Goal: Communication & Community: Answer question/provide support

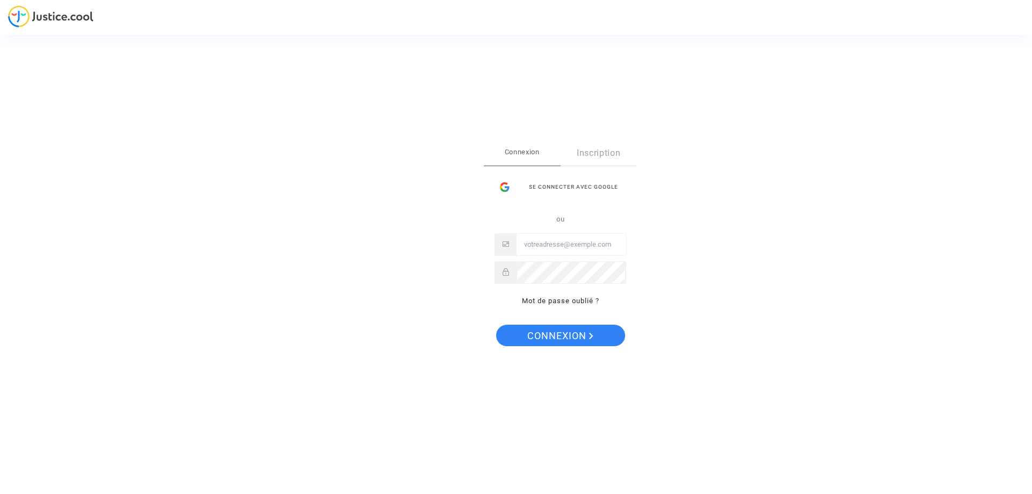
type input "franck.joscot@gmail.com"
click at [583, 323] on div "Se connecter Connexion Inscription Se connecter avec Google ou franck.joscot@gm…" at bounding box center [560, 247] width 153 height 213
click at [581, 341] on span "Connexion" at bounding box center [560, 336] width 66 height 23
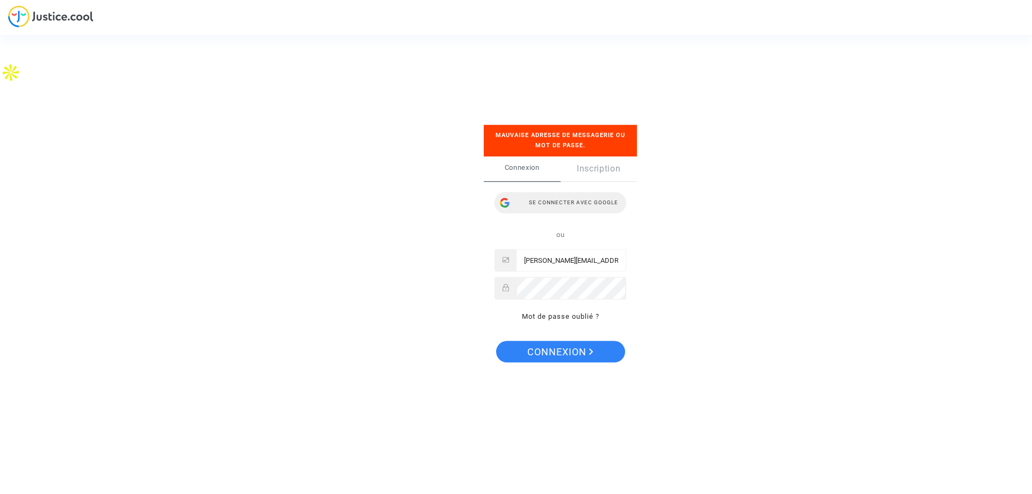
click at [543, 199] on div "Se connecter avec Google" at bounding box center [561, 203] width 132 height 22
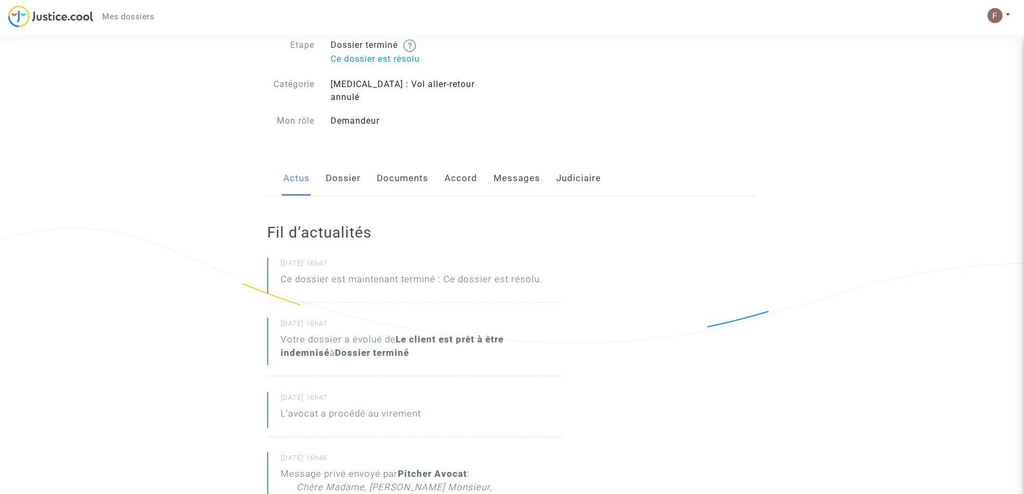
scroll to position [54, 0]
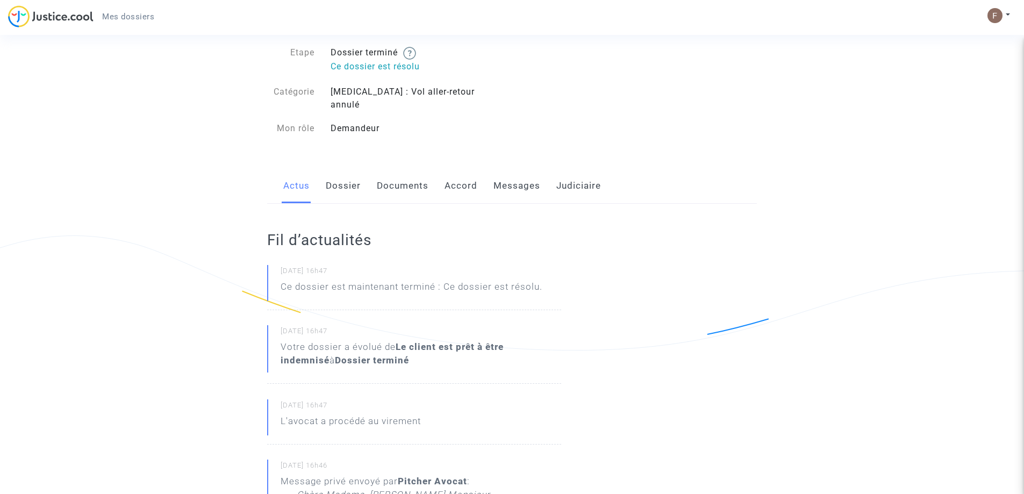
click at [459, 181] on link "Accord" at bounding box center [461, 185] width 33 height 35
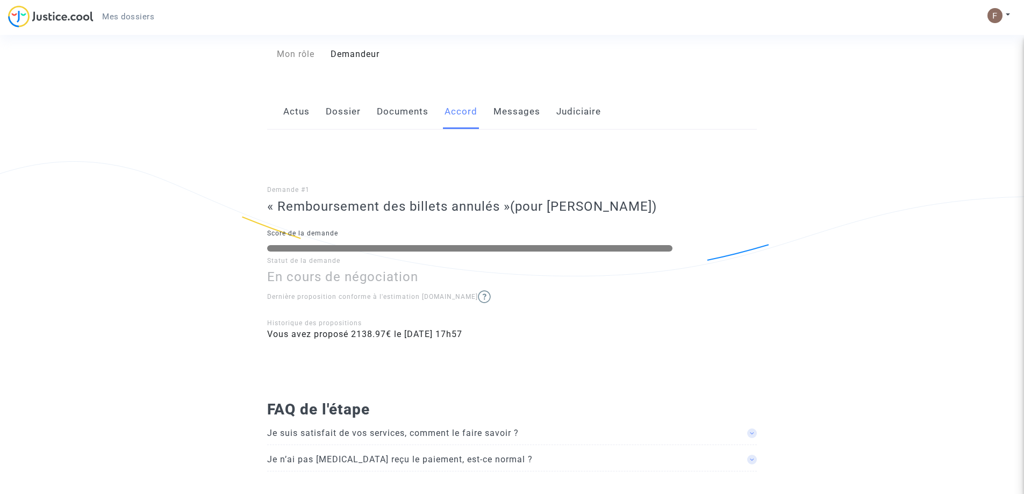
scroll to position [130, 0]
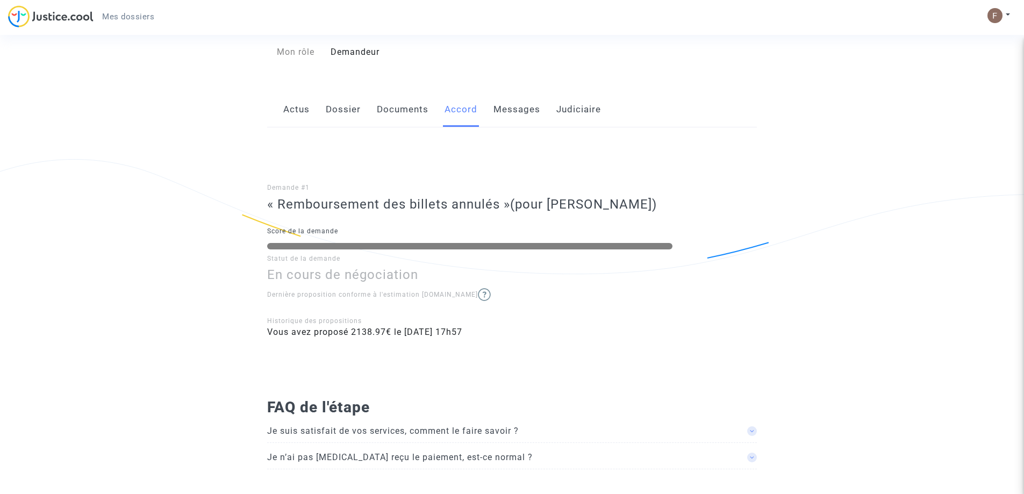
click at [406, 103] on link "Documents" at bounding box center [403, 109] width 52 height 35
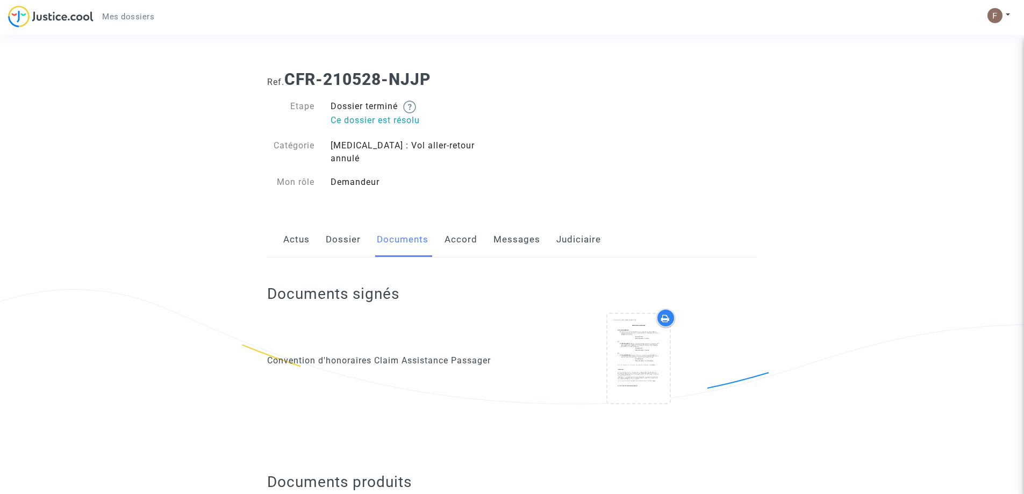
click at [346, 258] on div "Documents signés Convention d'honoraires Claim Assistance Passager" at bounding box center [512, 352] width 490 height 188
click at [347, 232] on link "Dossier" at bounding box center [343, 239] width 35 height 35
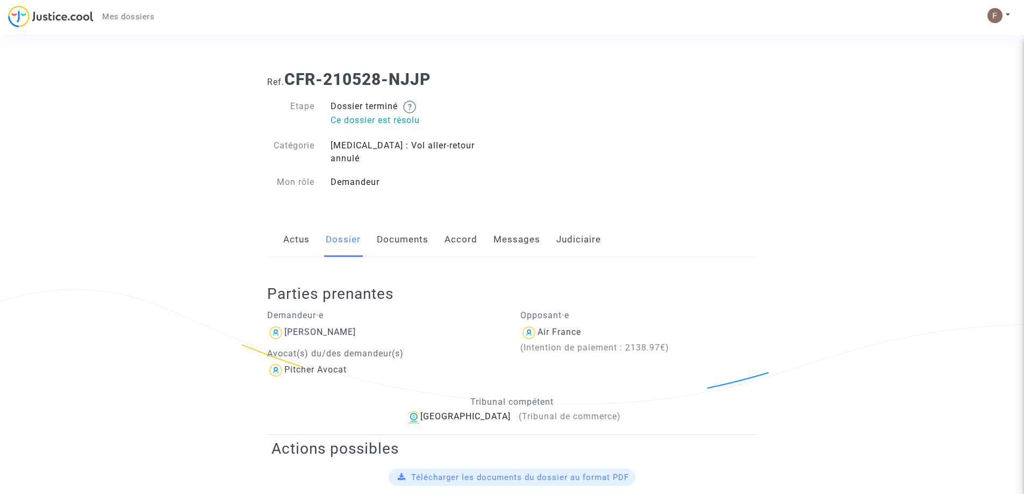
click at [279, 230] on div "Actus Dossier Documents Accord Messages Judiciaire" at bounding box center [512, 240] width 490 height 36
click at [283, 232] on link "Actus" at bounding box center [296, 239] width 26 height 35
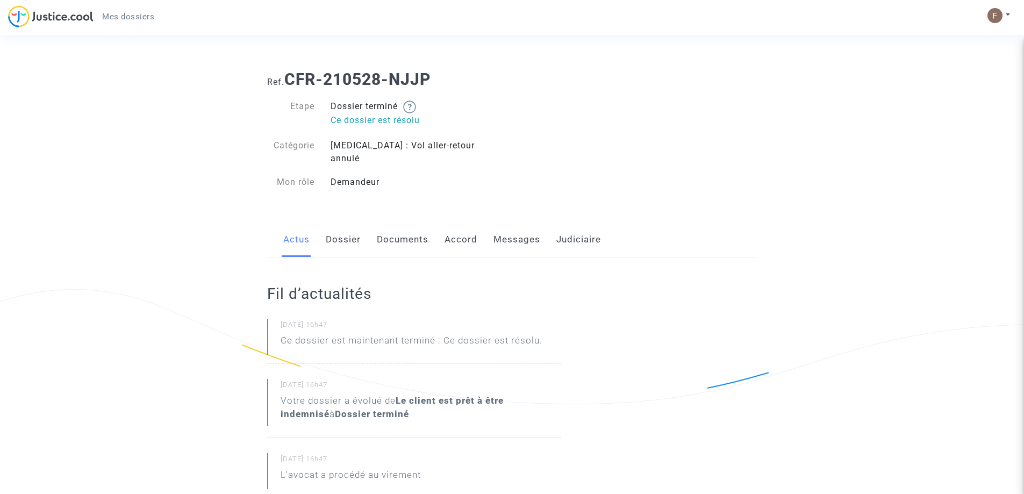
click at [511, 232] on link "Messages" at bounding box center [517, 239] width 47 height 35
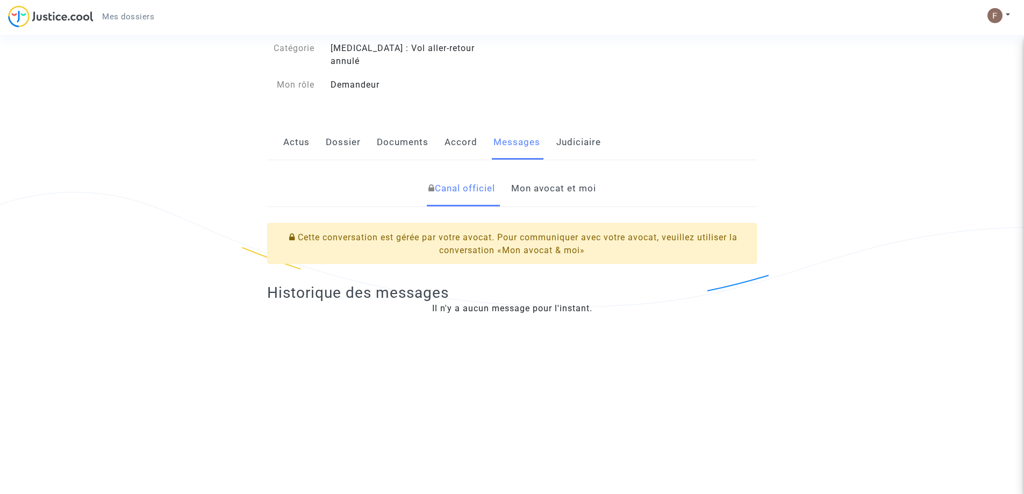
scroll to position [161, 0]
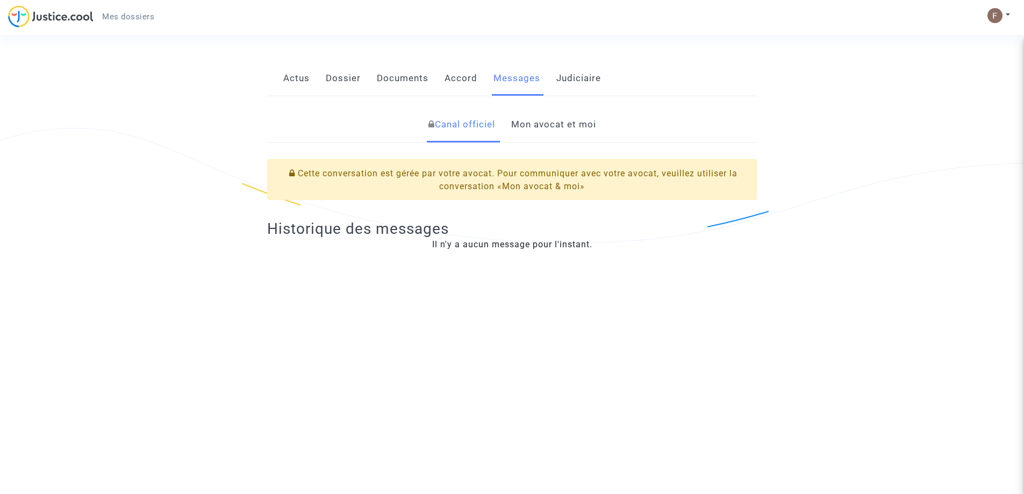
click at [539, 119] on link "Mon avocat et moi" at bounding box center [553, 124] width 85 height 35
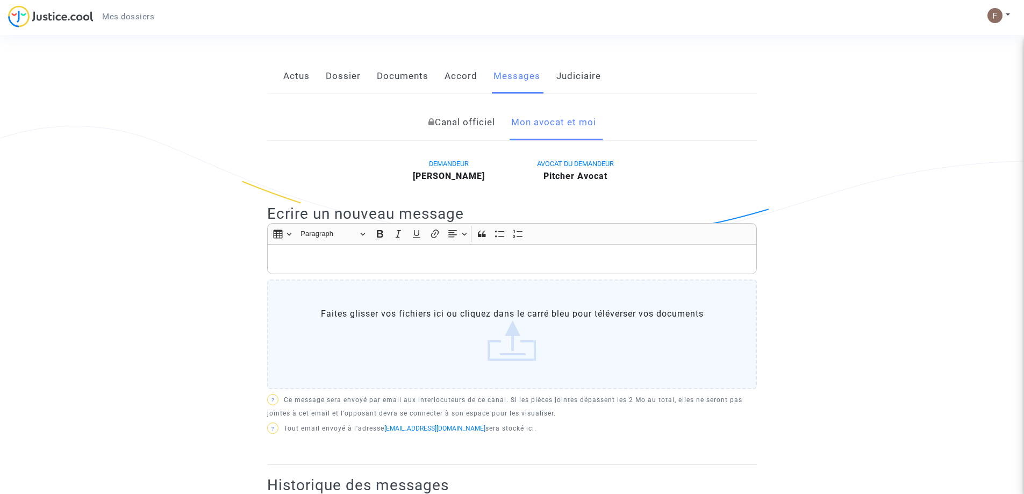
scroll to position [161, 0]
click at [509, 246] on div "Rich Text Editor, main" at bounding box center [512, 261] width 490 height 30
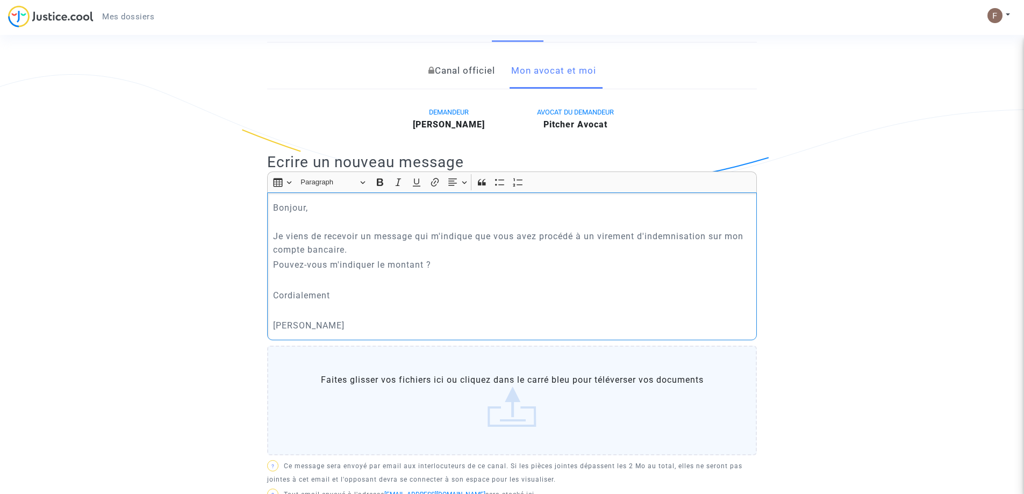
scroll to position [323, 0]
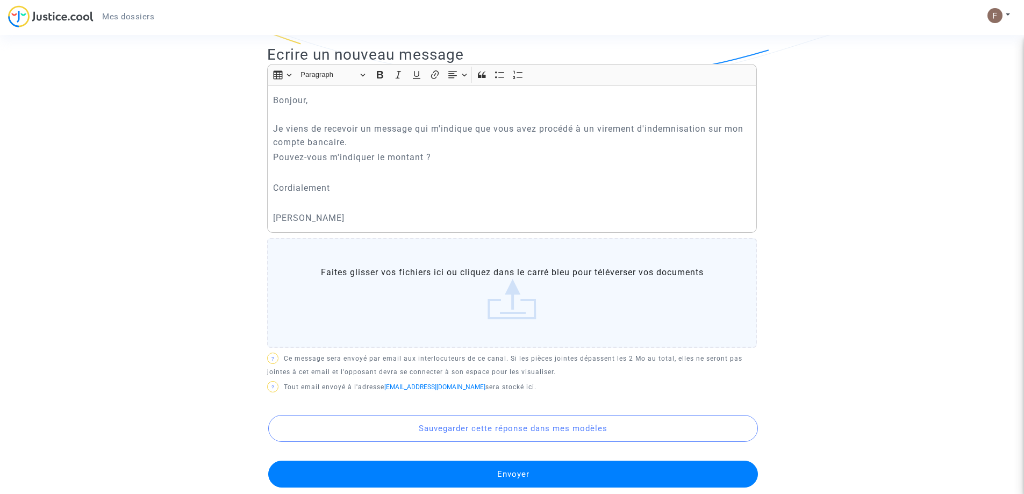
click at [532, 474] on button "Envoyer" at bounding box center [513, 474] width 490 height 27
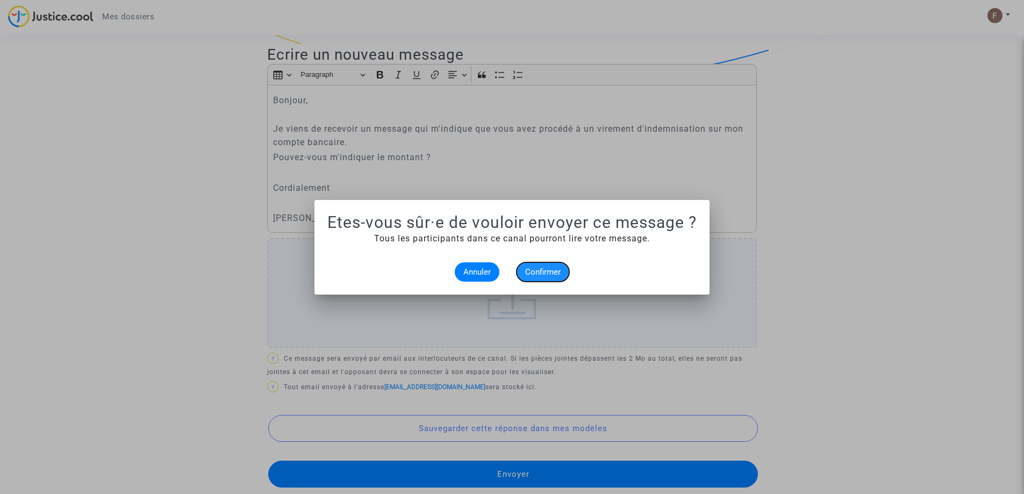
click at [537, 265] on button "Confirmer" at bounding box center [543, 271] width 53 height 19
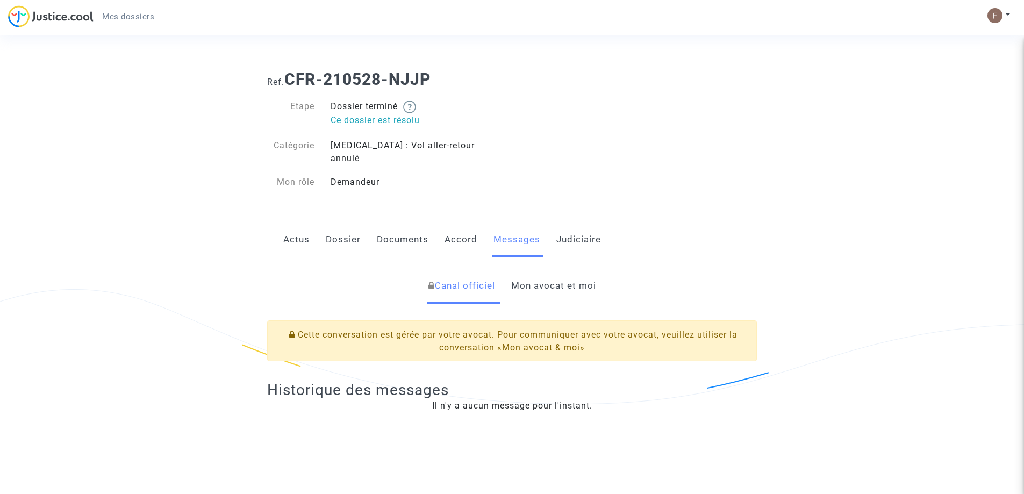
click at [288, 230] on link "Actus" at bounding box center [296, 239] width 26 height 35
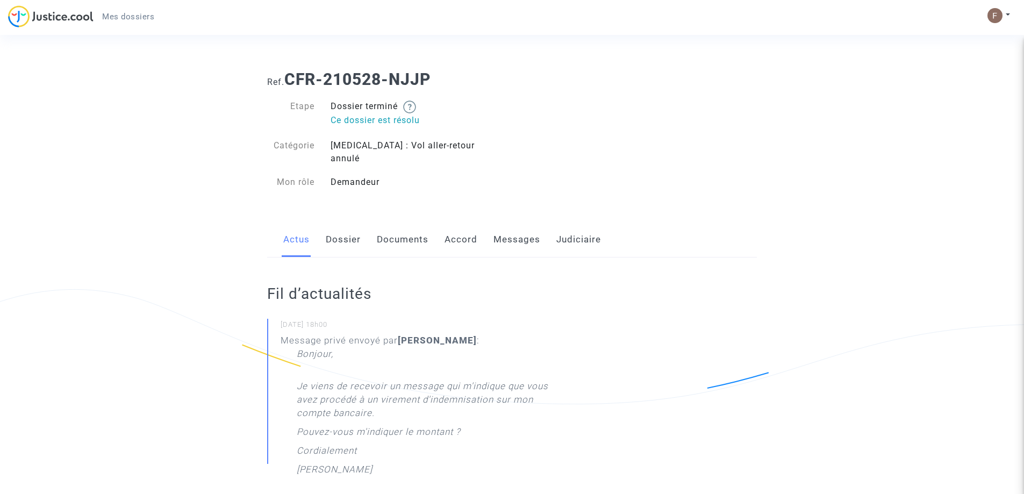
click at [349, 226] on link "Dossier" at bounding box center [343, 239] width 35 height 35
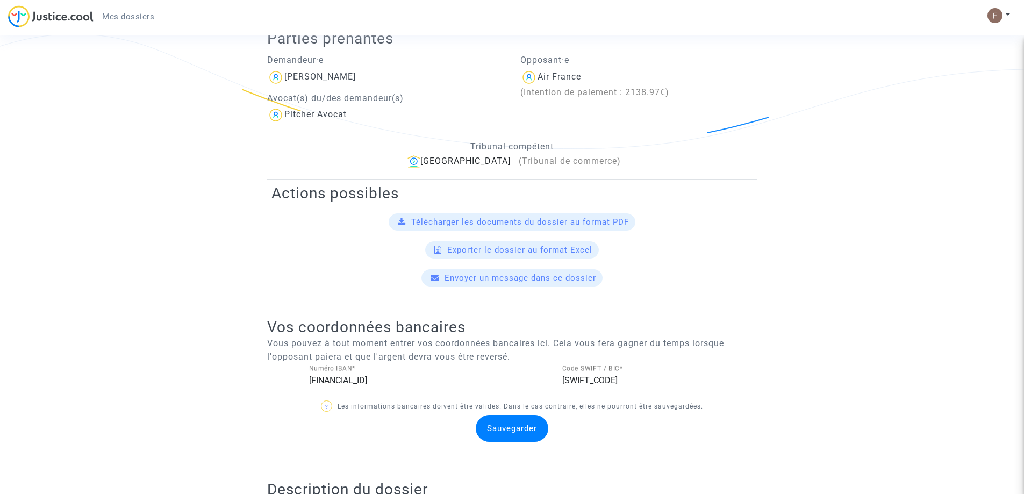
scroll to position [110, 0]
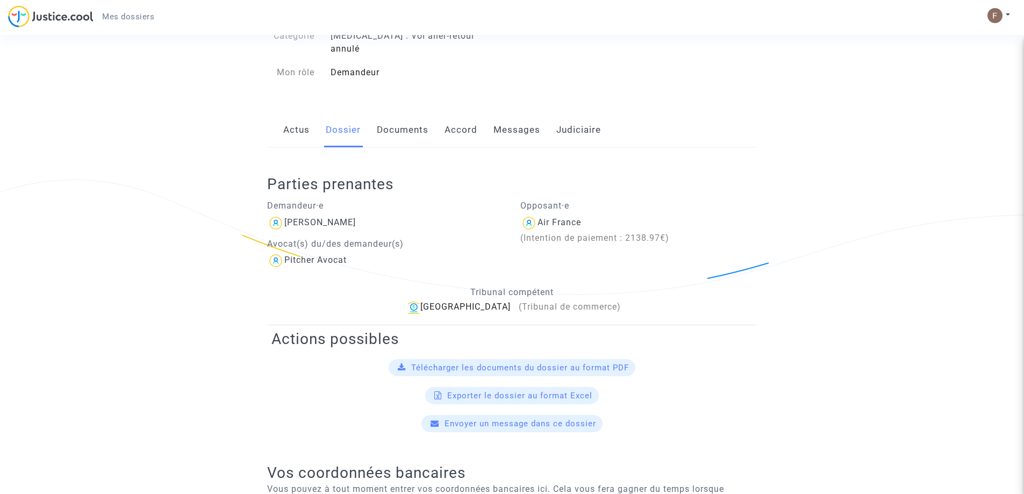
click at [405, 119] on link "Documents" at bounding box center [403, 129] width 52 height 35
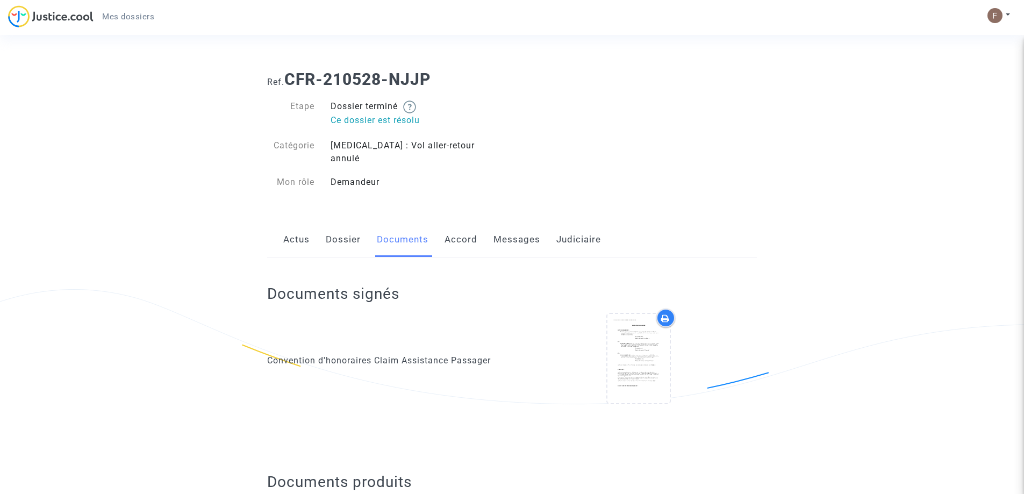
click at [450, 238] on link "Accord" at bounding box center [461, 239] width 33 height 35
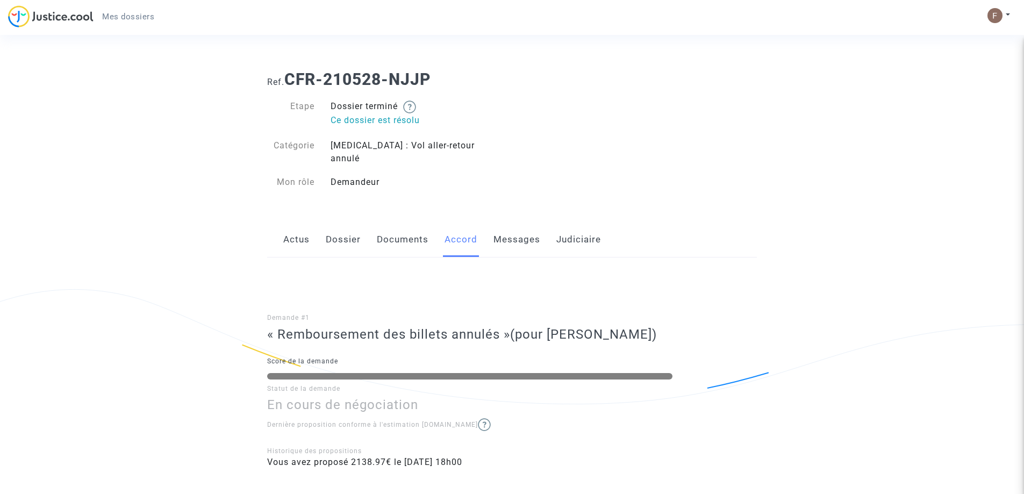
click at [533, 227] on link "Messages" at bounding box center [517, 239] width 47 height 35
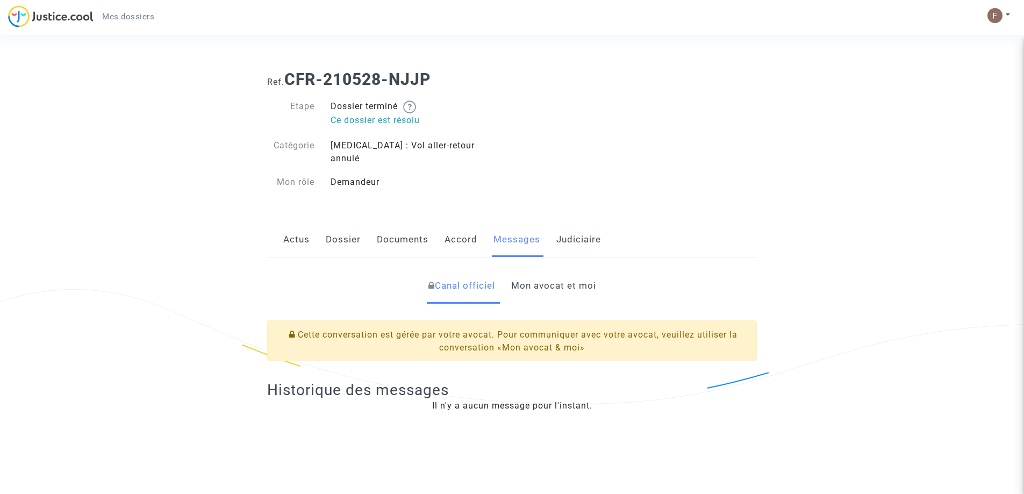
click at [569, 278] on link "Mon avocat et moi" at bounding box center [553, 285] width 85 height 35
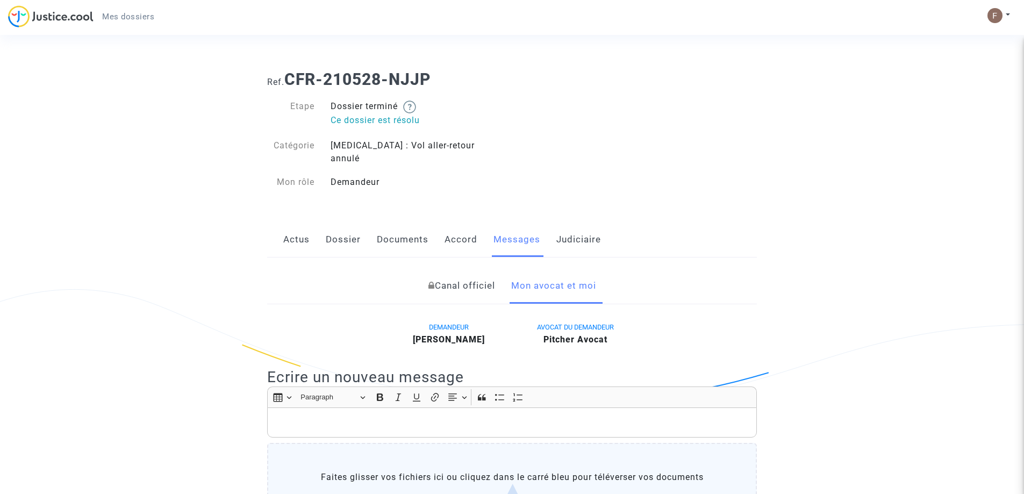
click at [280, 229] on div "Actus Dossier Documents Accord Messages Judiciaire" at bounding box center [512, 240] width 490 height 36
click at [283, 230] on div "Actus Dossier Documents Accord Messages Judiciaire" at bounding box center [512, 240] width 490 height 36
click at [290, 229] on link "Actus" at bounding box center [296, 239] width 26 height 35
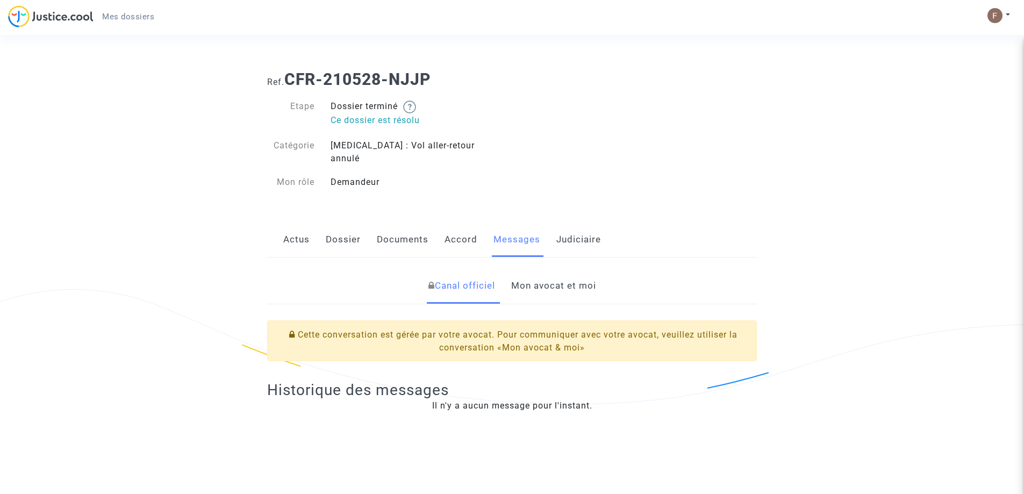
click at [343, 232] on link "Dossier" at bounding box center [343, 239] width 35 height 35
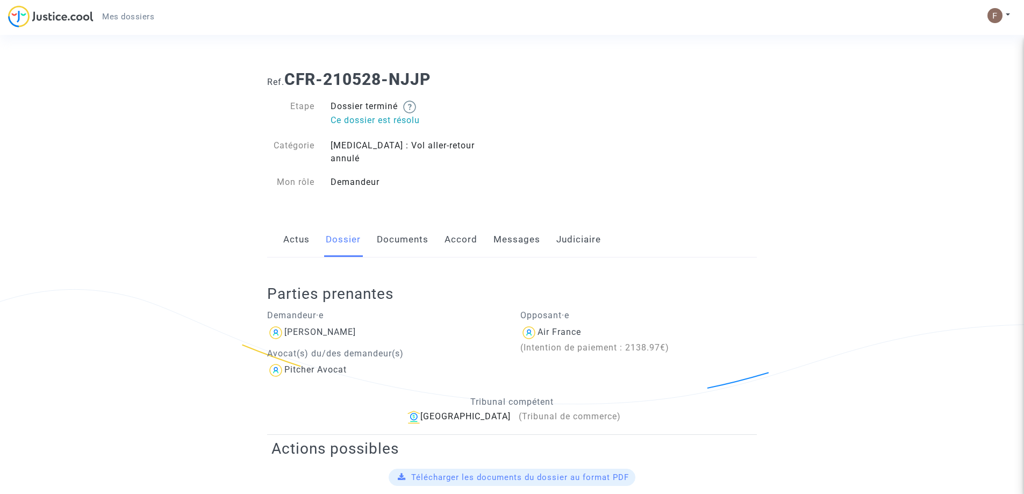
click at [532, 229] on link "Messages" at bounding box center [517, 239] width 47 height 35
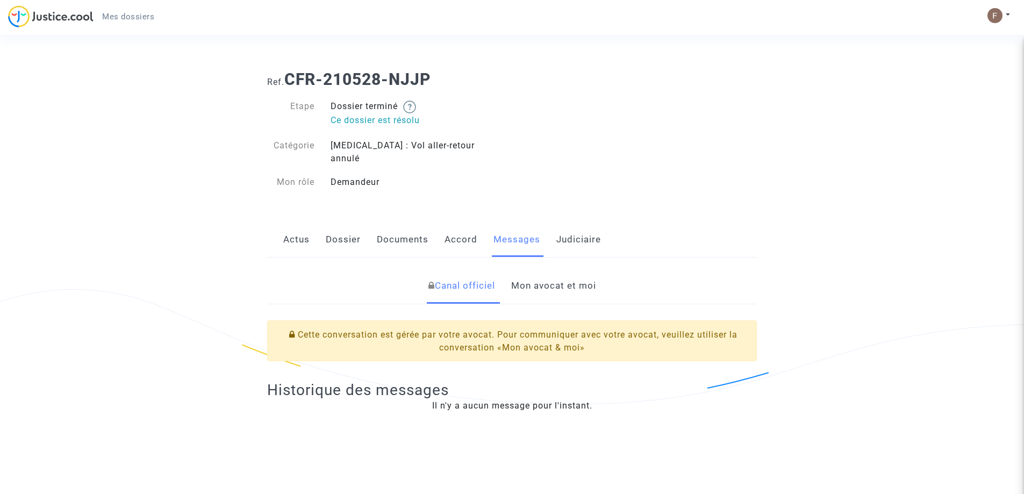
click at [473, 224] on link "Accord" at bounding box center [461, 239] width 33 height 35
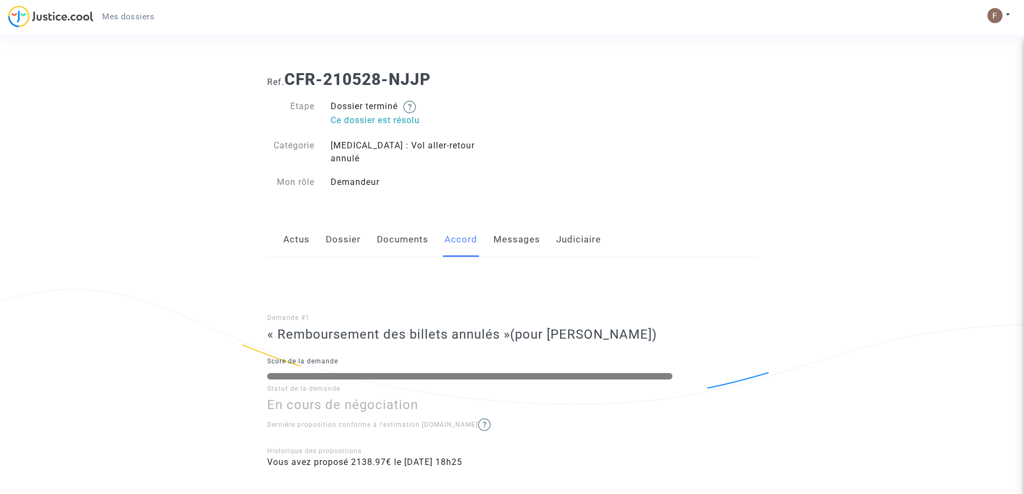
click at [538, 230] on link "Messages" at bounding box center [517, 239] width 47 height 35
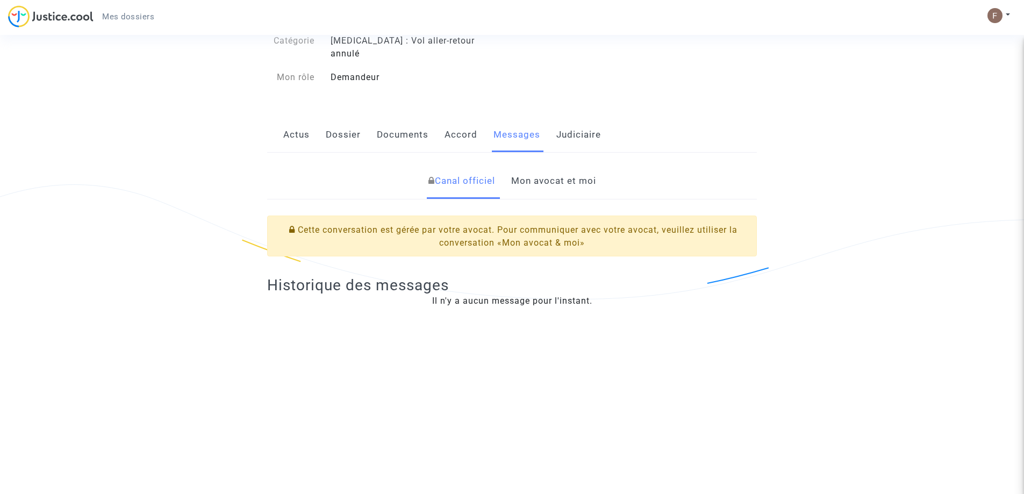
scroll to position [83, 0]
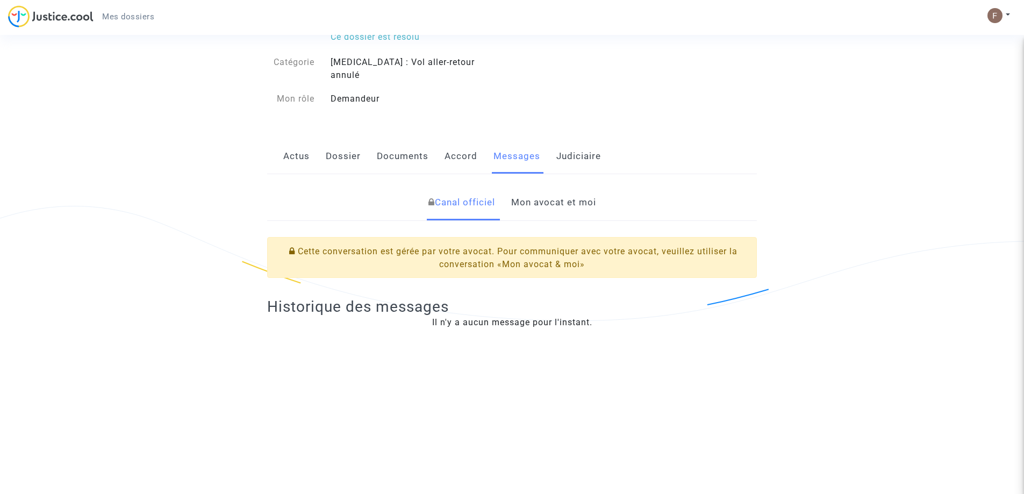
click at [559, 199] on link "Mon avocat et moi" at bounding box center [553, 202] width 85 height 35
